Goal: Task Accomplishment & Management: Use online tool/utility

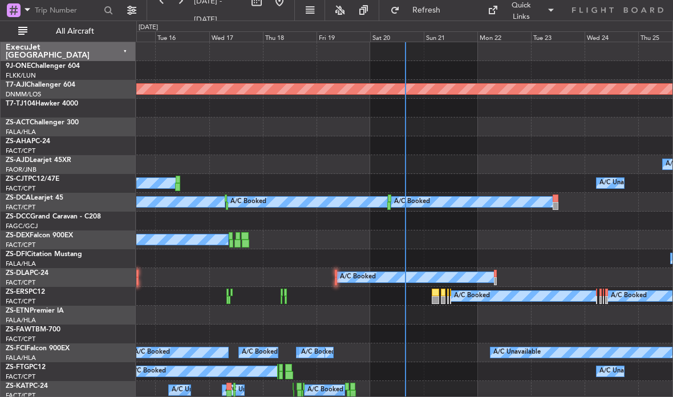
click at [504, 32] on div "Mon 22" at bounding box center [505, 36] width 54 height 10
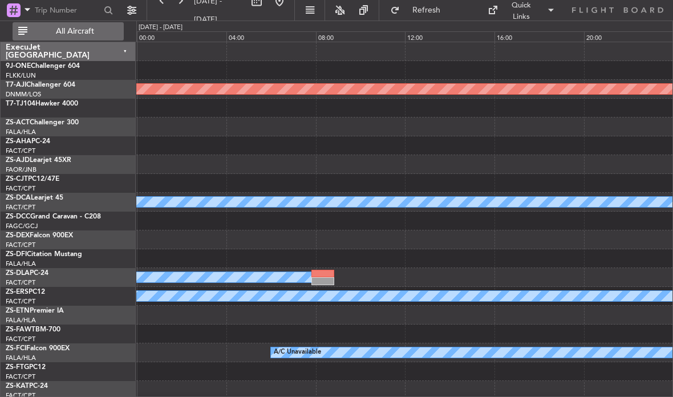
click at [52, 38] on button "All Aircraft" at bounding box center [68, 31] width 111 height 18
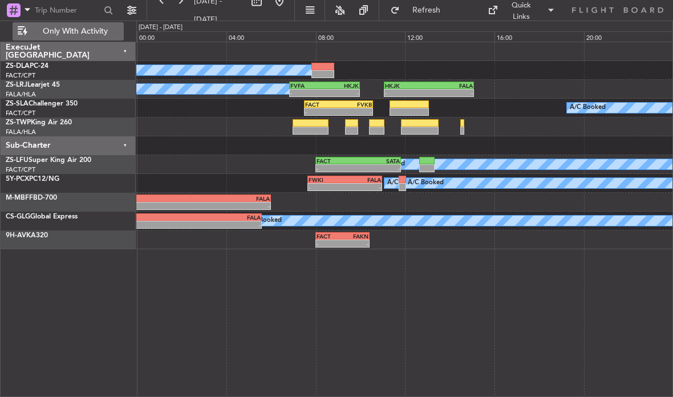
click at [317, 128] on div at bounding box center [311, 131] width 36 height 8
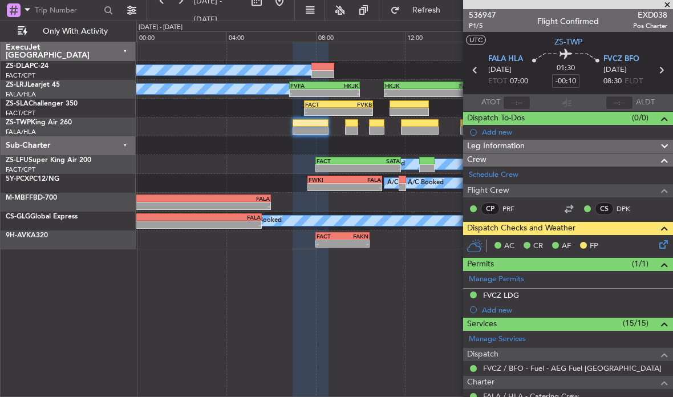
click at [670, 2] on span at bounding box center [667, 5] width 11 height 10
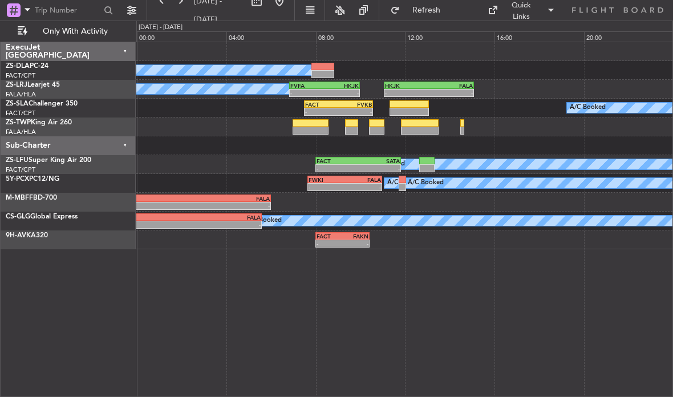
click at [354, 132] on div at bounding box center [351, 131] width 13 height 8
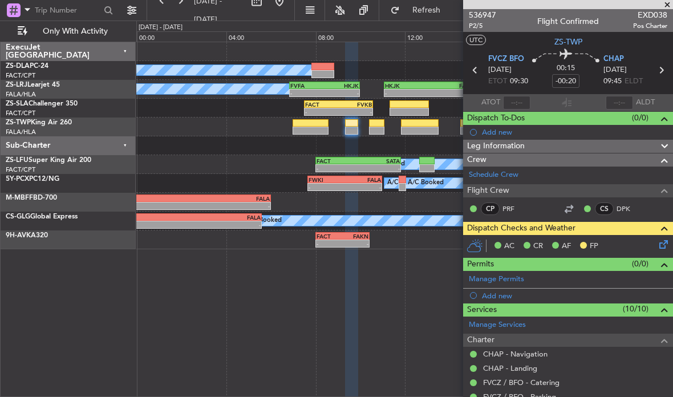
click at [672, 1] on span at bounding box center [667, 5] width 11 height 10
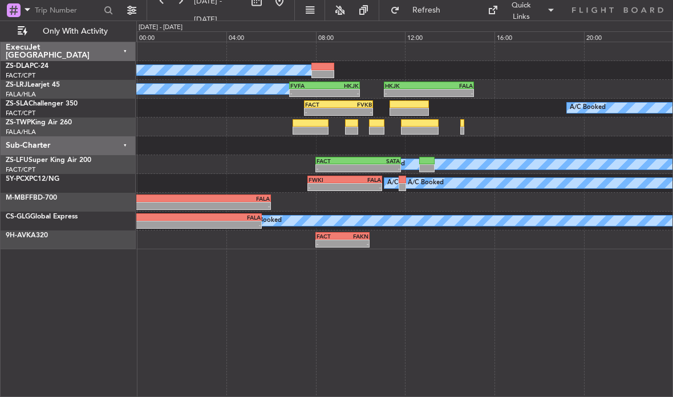
click at [379, 131] on div at bounding box center [376, 131] width 15 height 8
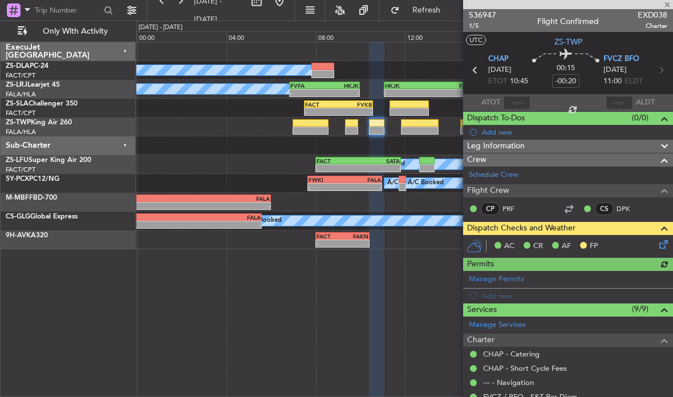
click at [665, 3] on div at bounding box center [568, 4] width 210 height 9
click at [670, 2] on span at bounding box center [667, 5] width 11 height 10
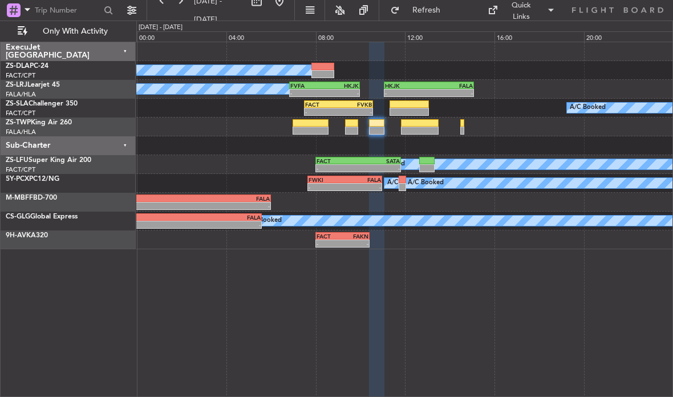
type input "0"
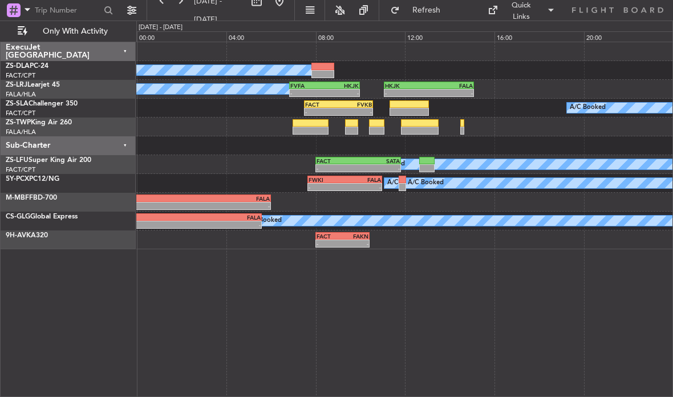
click at [422, 128] on div at bounding box center [420, 131] width 38 height 8
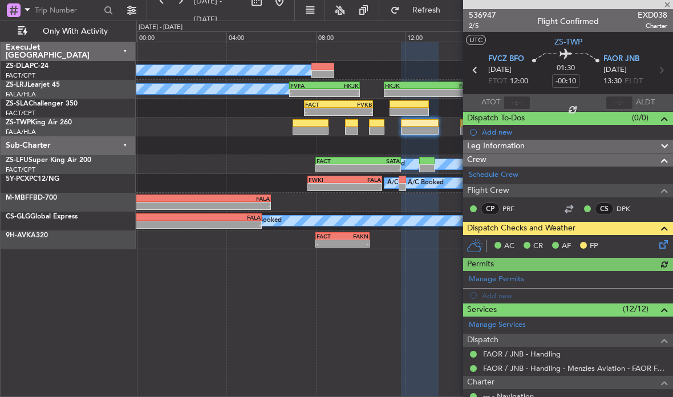
click at [667, 4] on div at bounding box center [568, 4] width 210 height 9
click at [667, 4] on span at bounding box center [667, 5] width 11 height 10
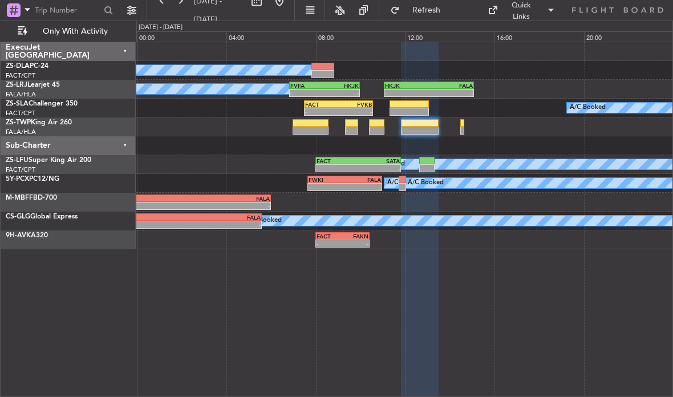
type input "0"
